Goal: Check status: Check status

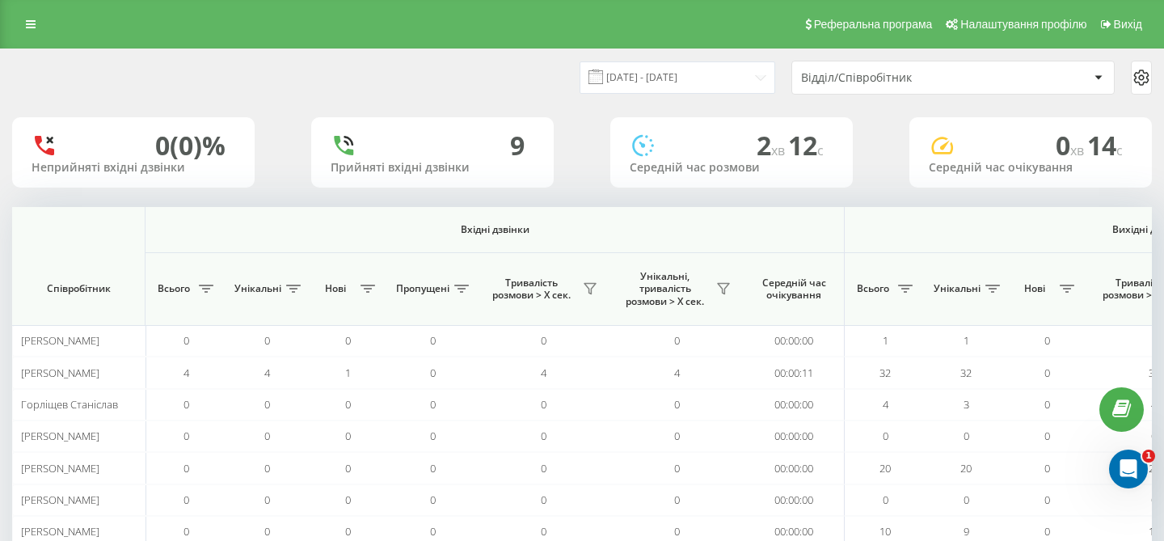
scroll to position [0, 1115]
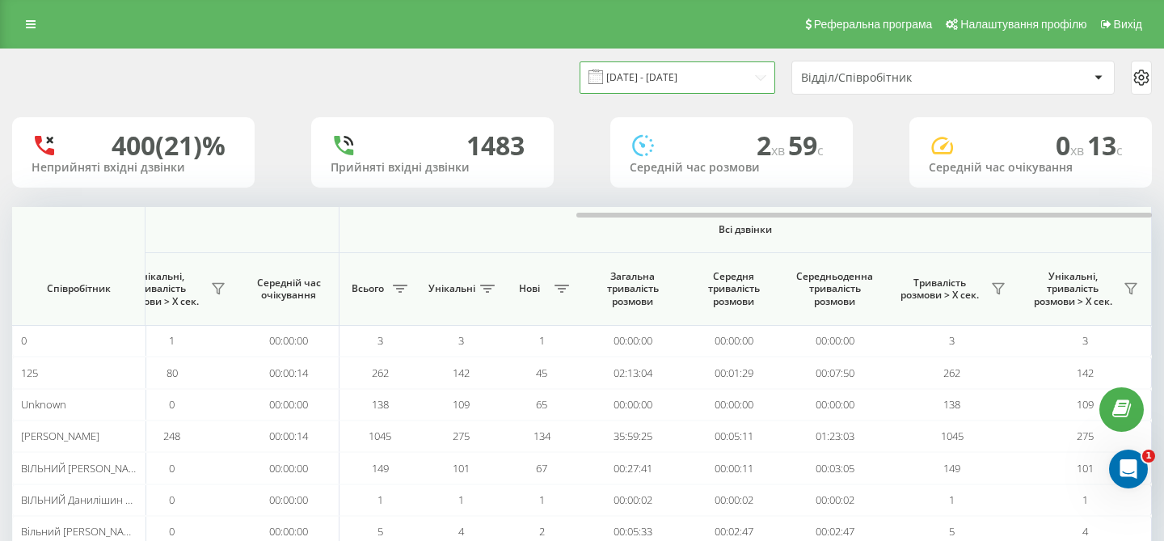
click at [725, 78] on input "[DATE] - [DATE]" at bounding box center [677, 77] width 196 height 32
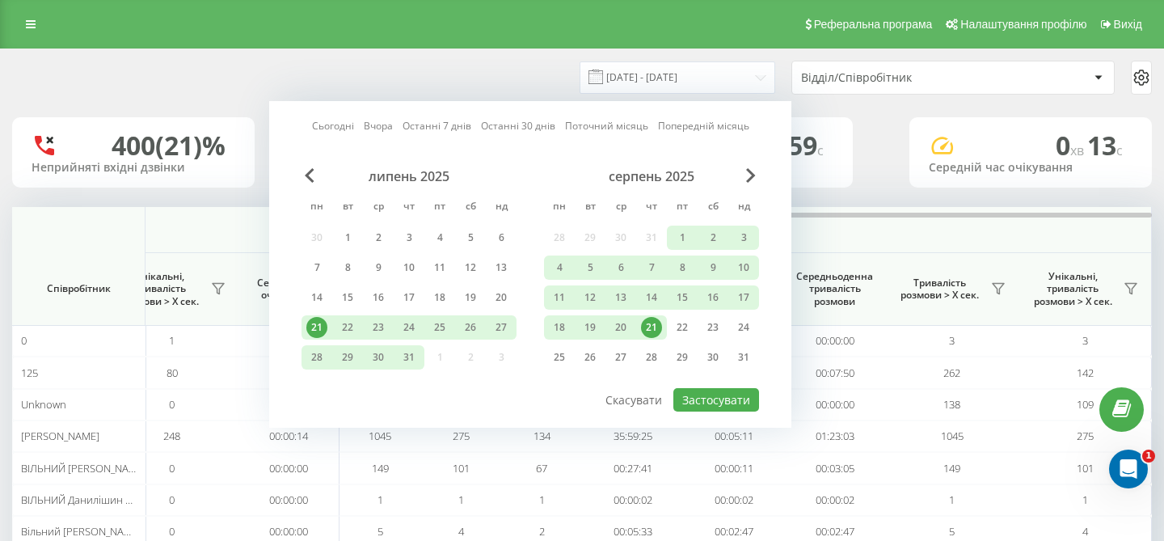
click at [648, 328] on div "21" at bounding box center [651, 327] width 21 height 21
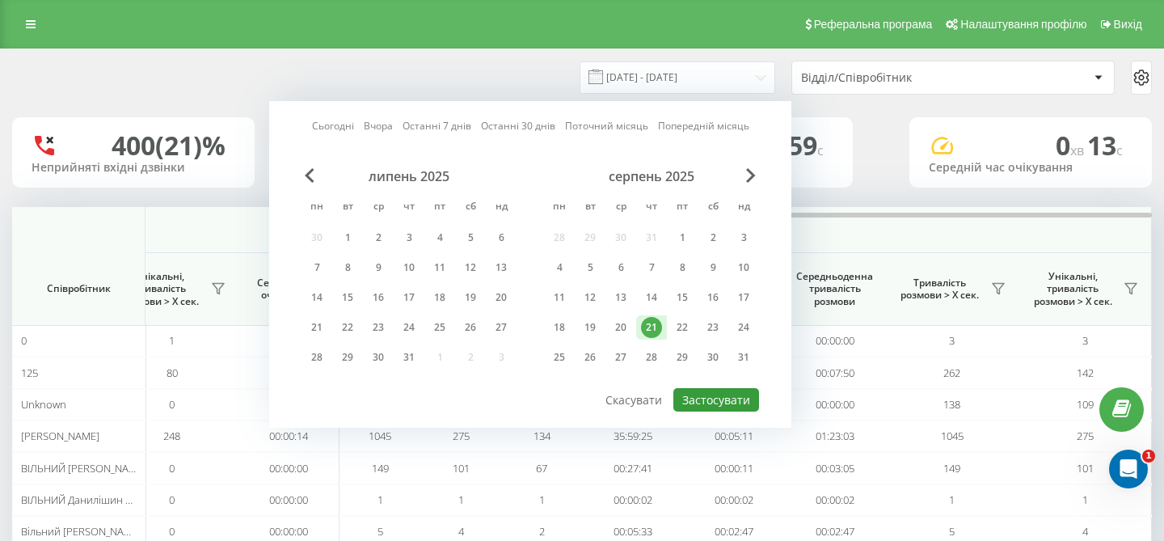
click at [720, 398] on button "Застосувати" at bounding box center [716, 399] width 86 height 23
type input "[DATE] - [DATE]"
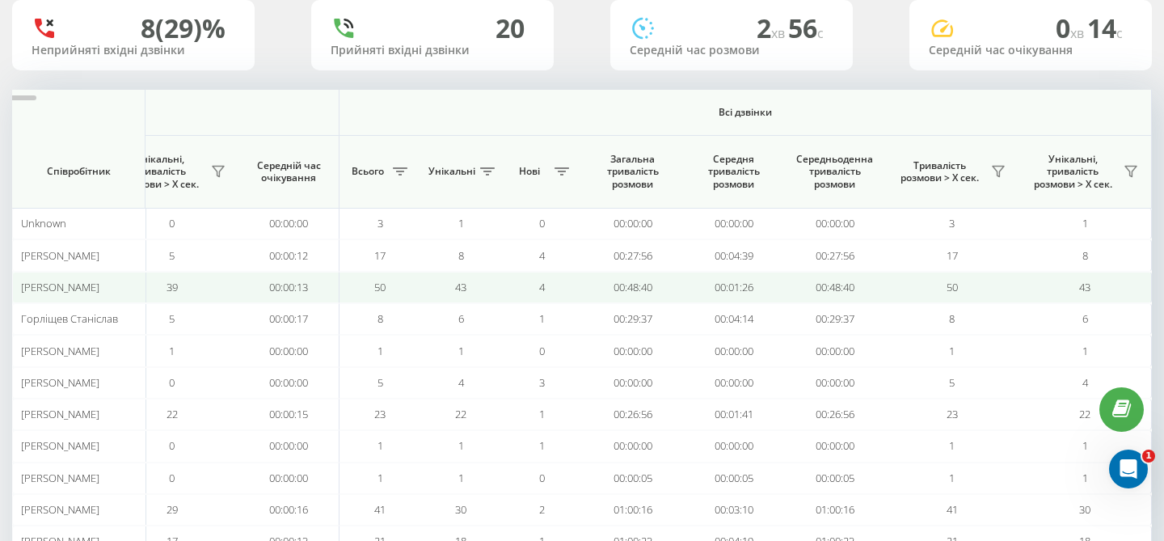
scroll to position [114, 0]
